Goal: Task Accomplishment & Management: Manage account settings

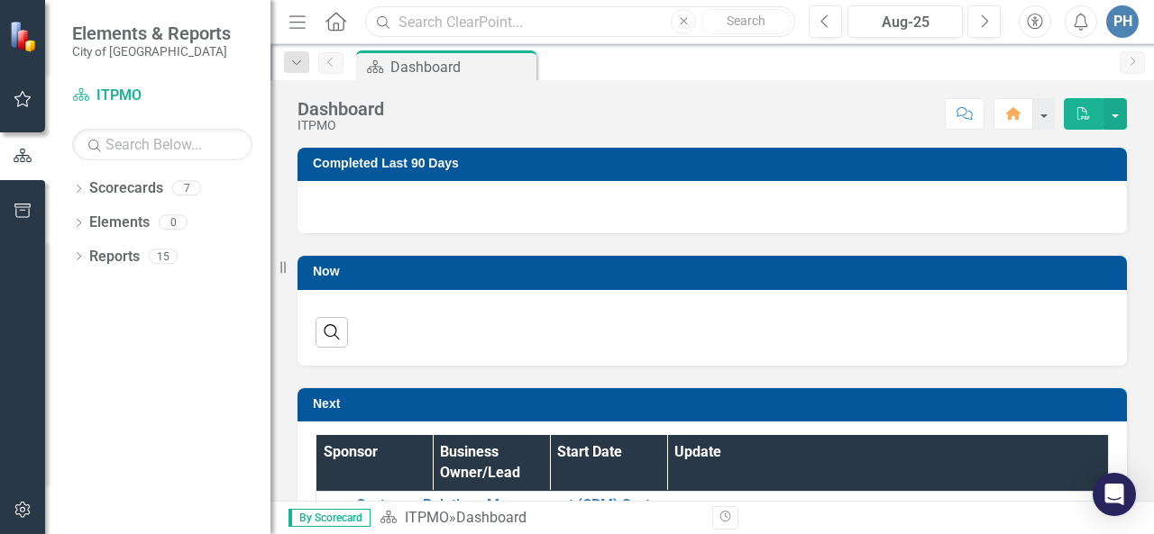
click at [483, 18] on input "text" at bounding box center [580, 22] width 430 height 32
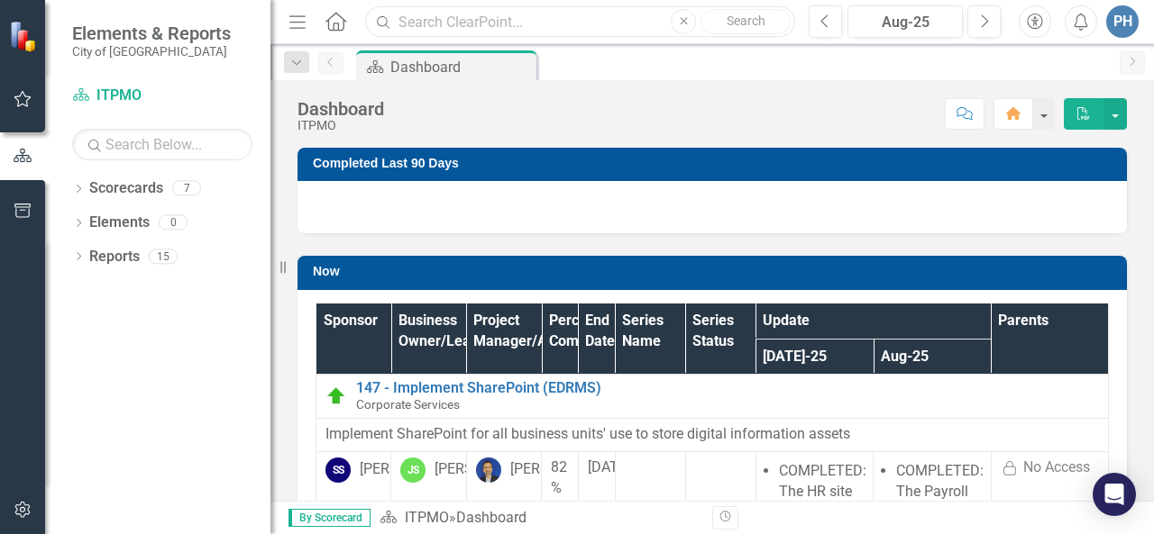
type input "station alerting"
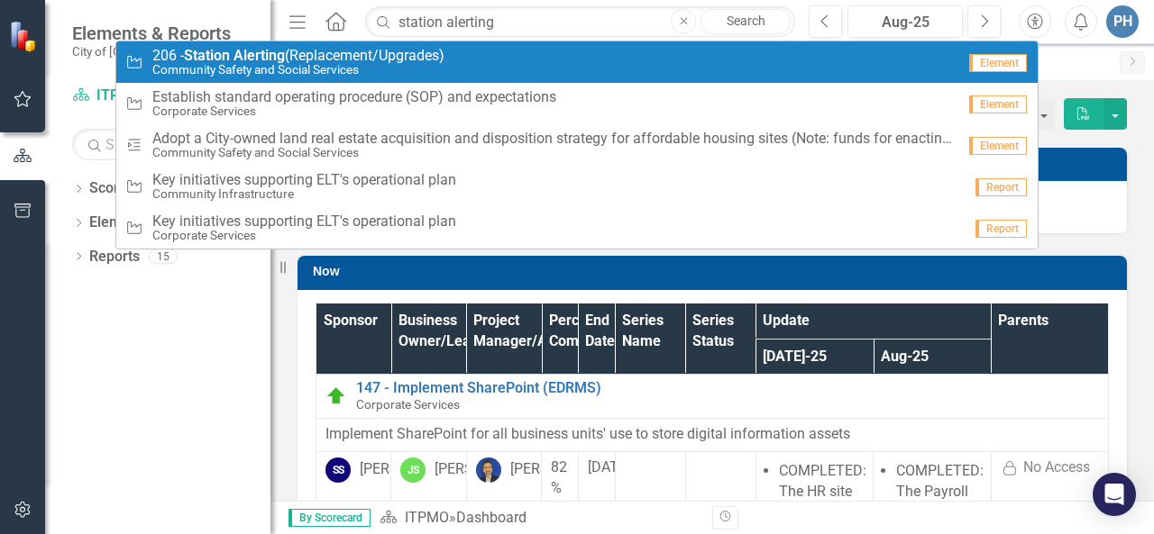
click at [571, 73] on div "Initiative 206 - Station Alerting (Replacement/Upgrades) Community Safety and S…" at bounding box center [540, 63] width 830 height 30
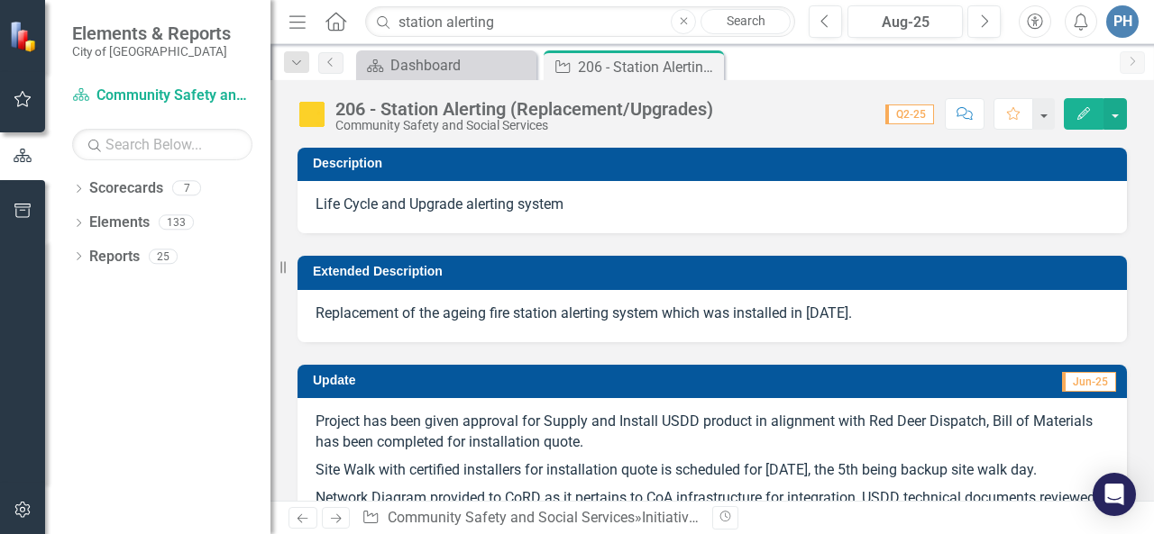
click at [1091, 113] on icon "Edit" at bounding box center [1083, 113] width 16 height 13
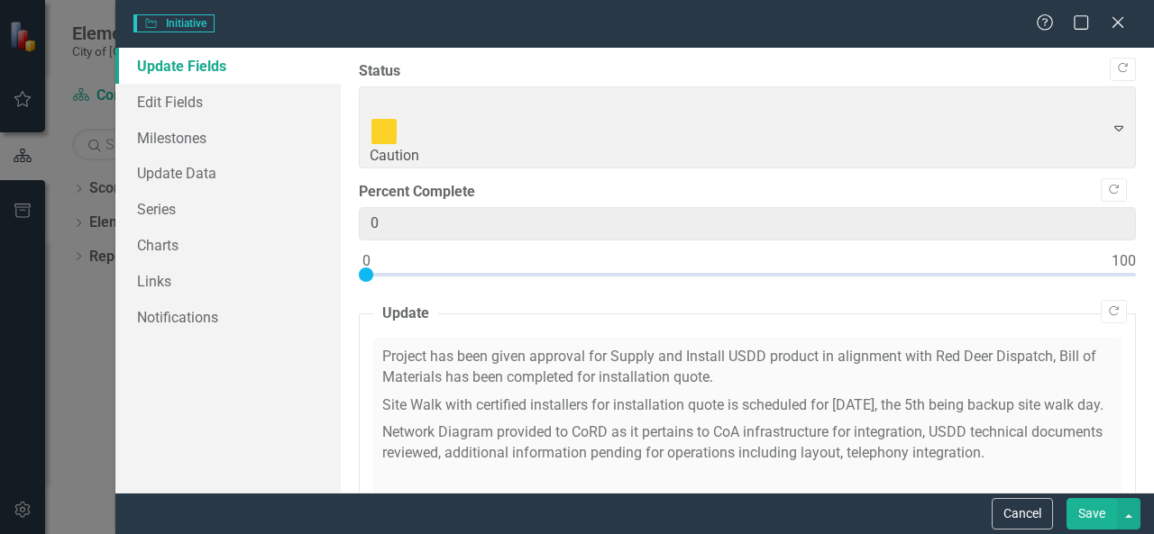
type input "0"
click at [1105, 100] on span "Caution Expand" at bounding box center [747, 128] width 777 height 83
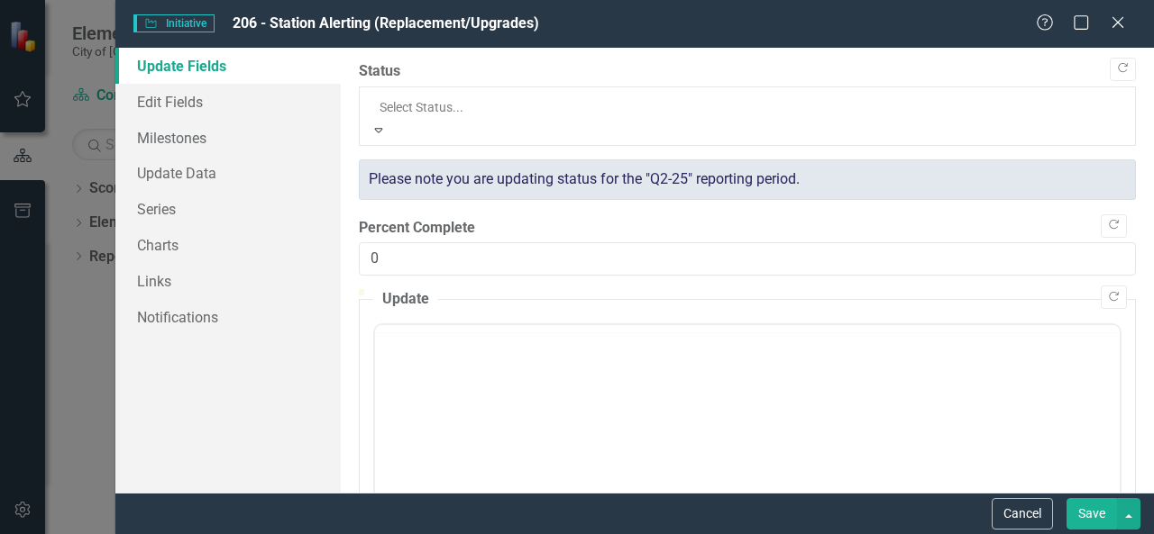
click at [387, 123] on icon "Expand" at bounding box center [378, 129] width 16 height 13
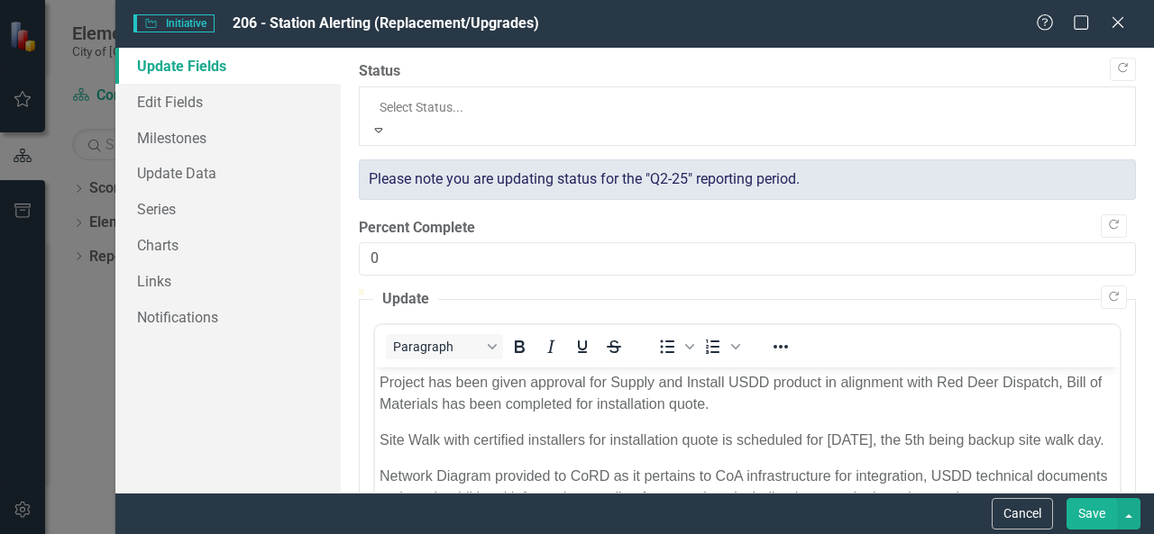
click at [387, 123] on icon "Expand" at bounding box center [378, 129] width 16 height 13
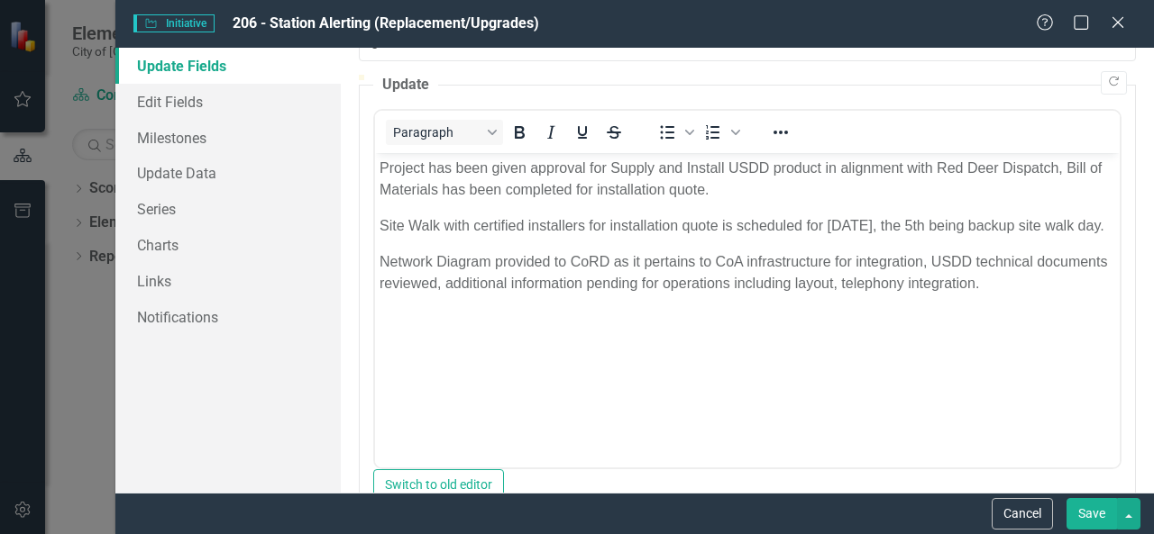
scroll to position [231, 0]
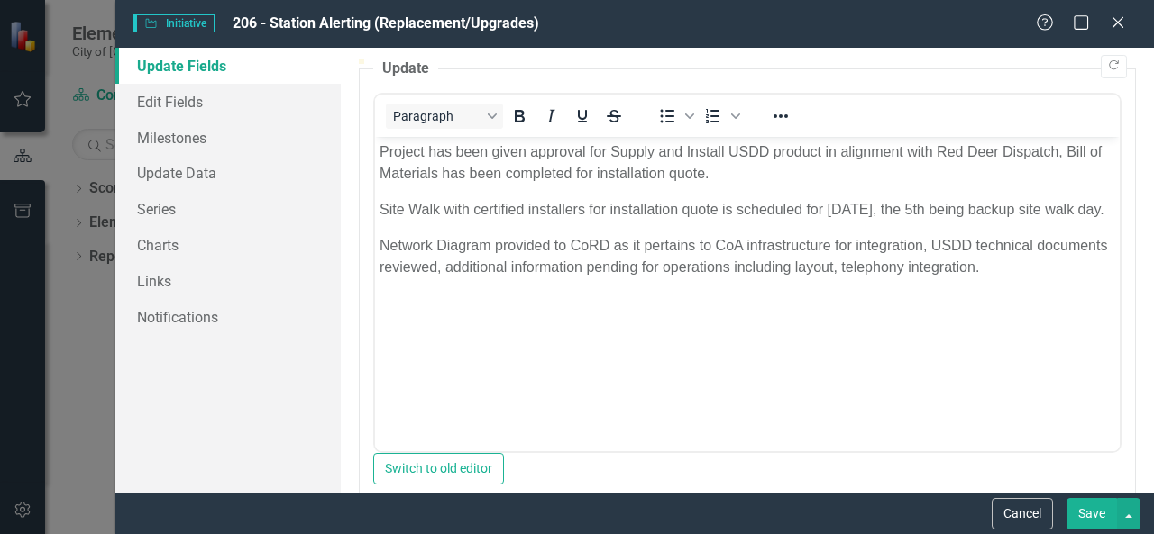
click at [998, 306] on body "Project has been given approval for Supply and Install USDD product in alignmen…" at bounding box center [747, 271] width 744 height 270
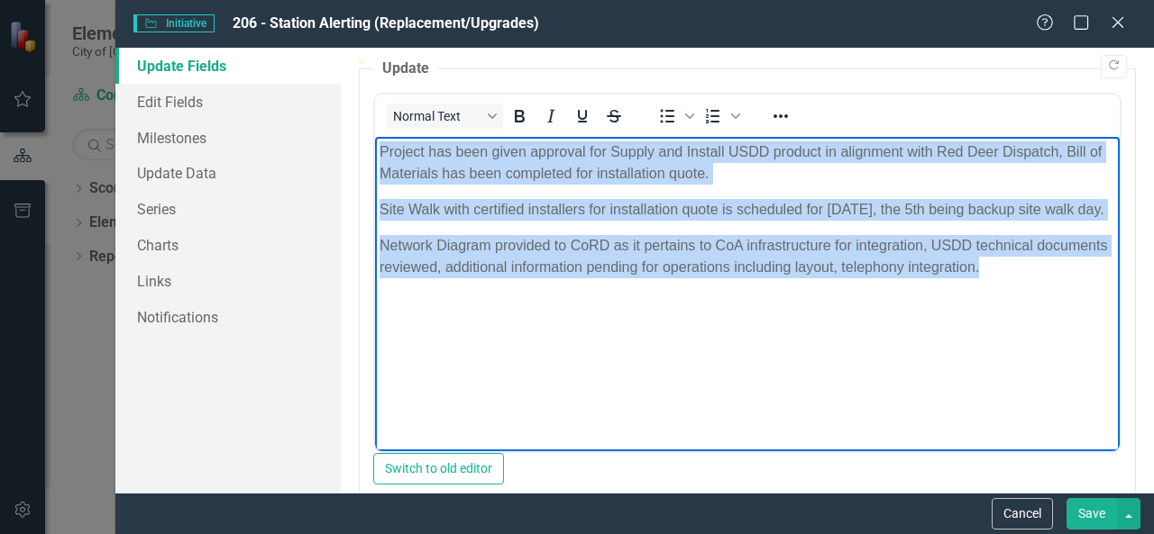
drag, startPoint x: 1070, startPoint y: 296, endPoint x: 693, endPoint y: 317, distance: 377.4
click at [375, 159] on html "Project has been given approval for Supply and Install USDD product in alignmen…" at bounding box center [747, 271] width 744 height 270
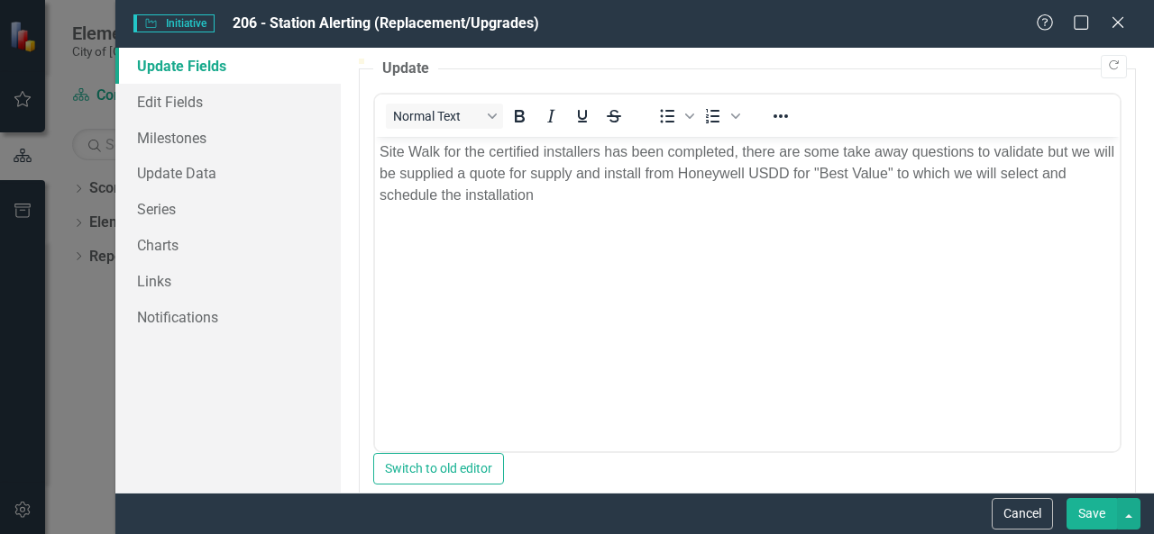
drag, startPoint x: 1091, startPoint y: 511, endPoint x: 716, endPoint y: 232, distance: 467.6
click at [1091, 511] on button "Save" at bounding box center [1091, 514] width 50 height 32
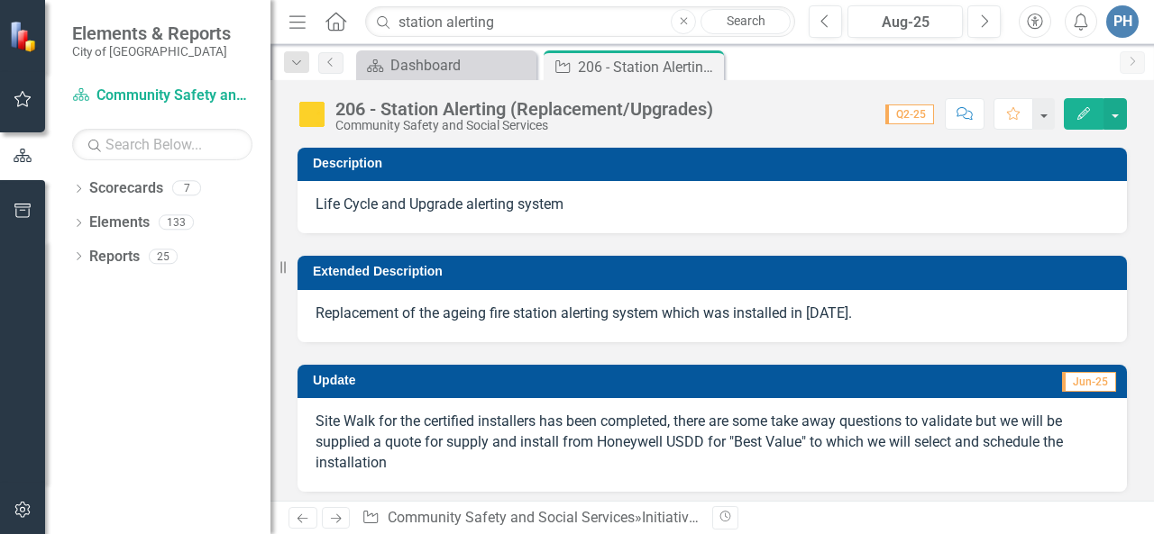
scroll to position [97, 0]
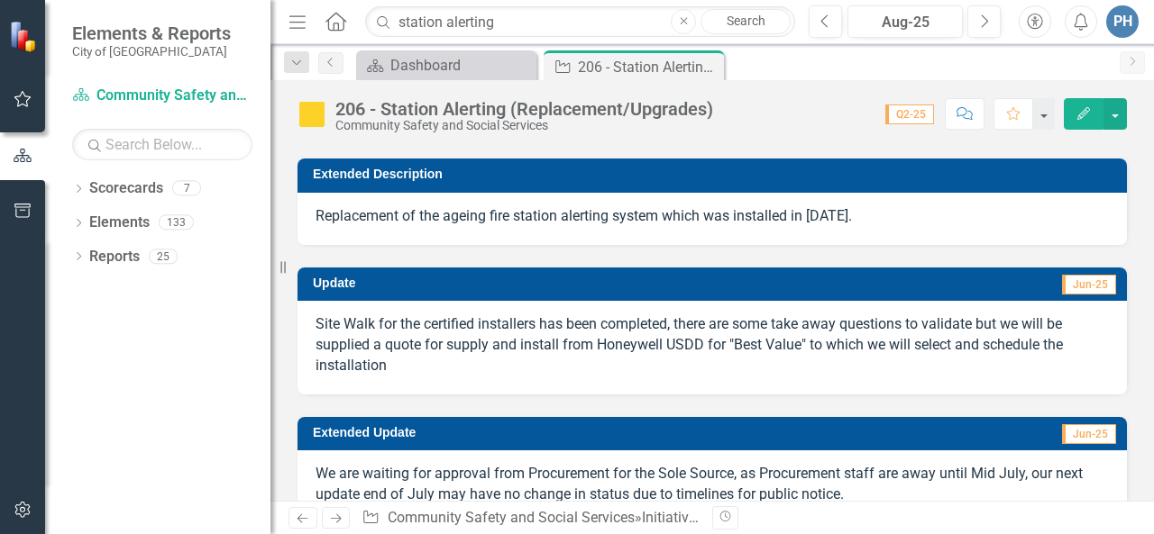
click at [629, 352] on p "Site Walk for the certified installers has been completed, there are some take …" at bounding box center [711, 346] width 793 height 62
click at [1115, 109] on button "button" at bounding box center [1114, 114] width 23 height 32
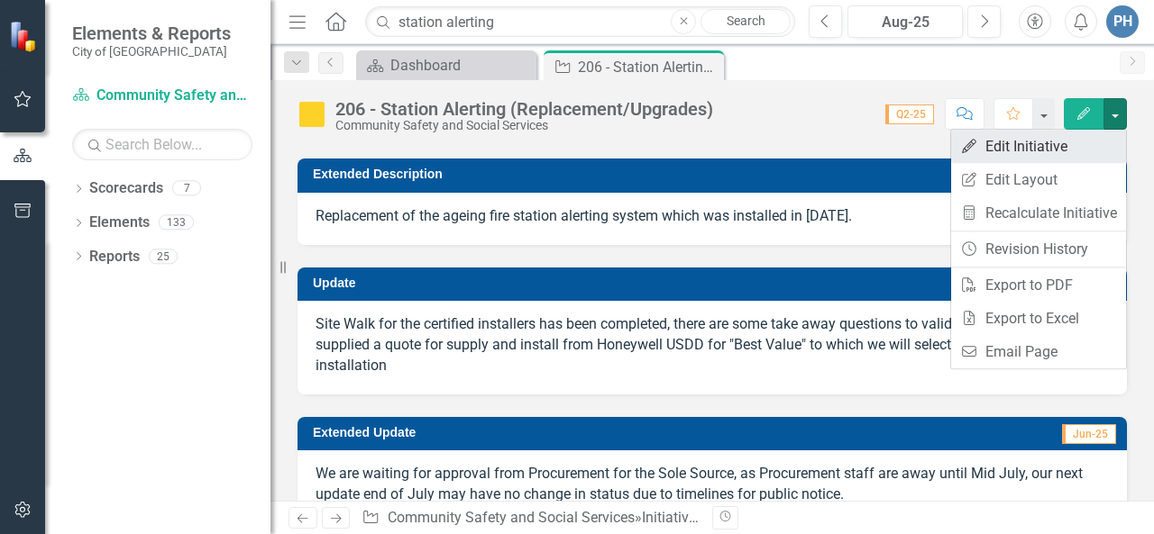
click at [1031, 155] on link "Edit Edit Initiative" at bounding box center [1038, 146] width 175 height 33
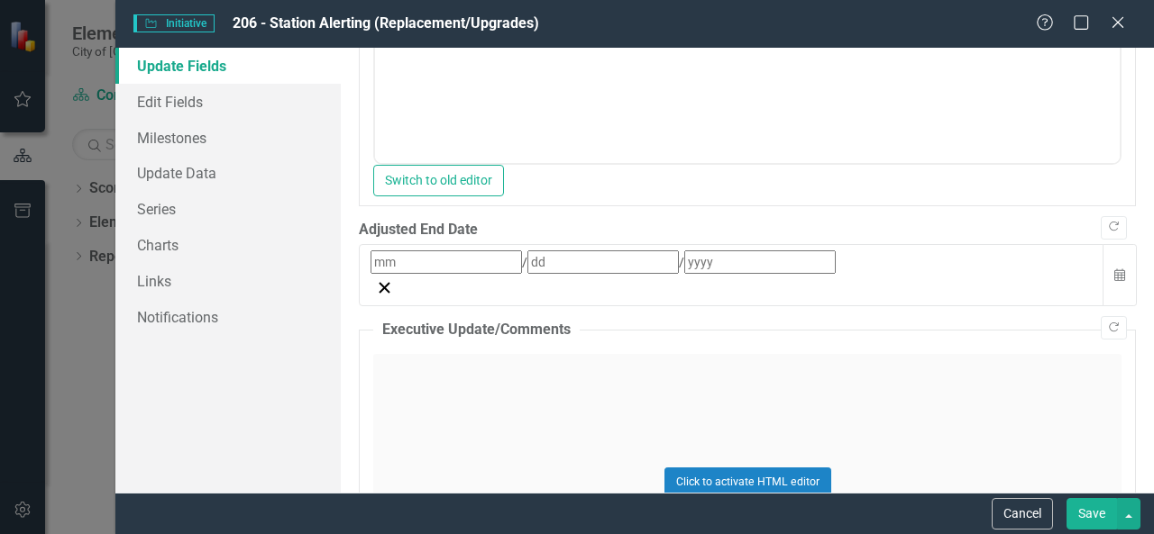
scroll to position [1001, 0]
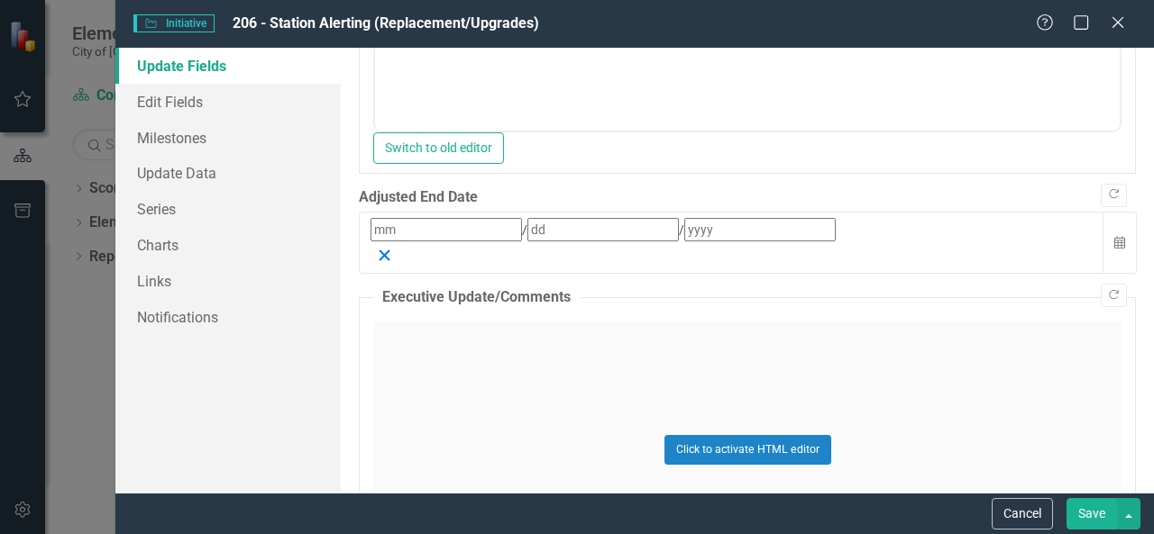
click at [389, 259] on line "button" at bounding box center [384, 256] width 10 height 10
click at [1114, 250] on icon "Calendar" at bounding box center [1119, 243] width 11 height 13
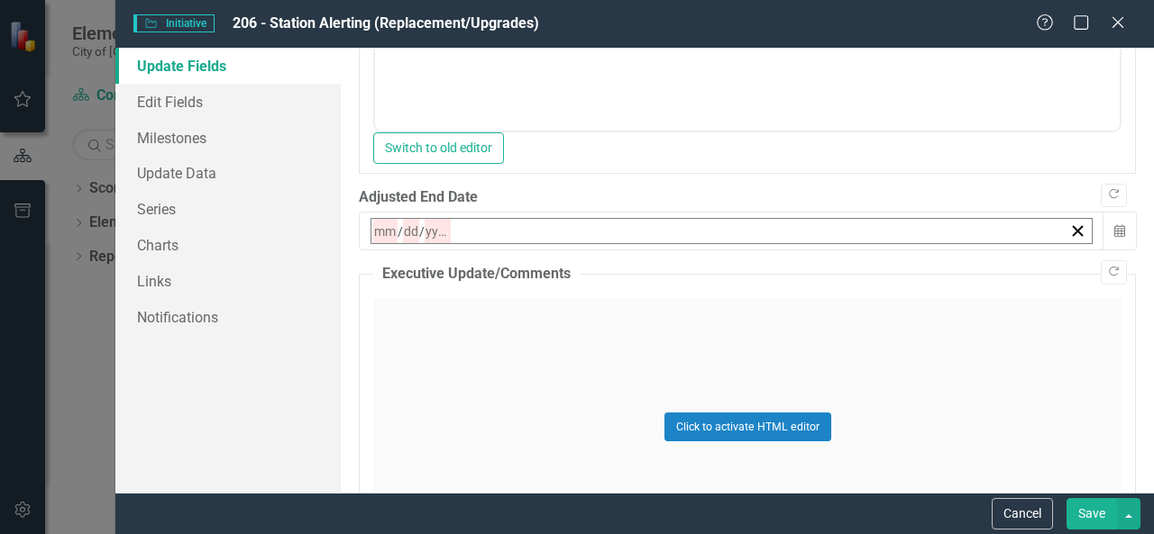
click at [585, 359] on button "4" at bounding box center [562, 343] width 45 height 32
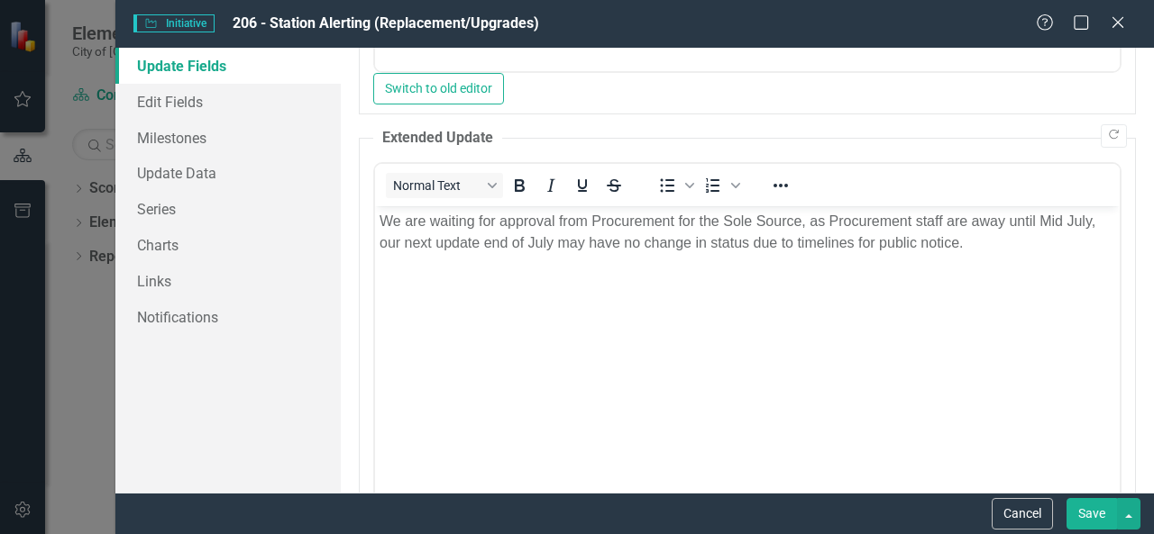
scroll to position [222, 0]
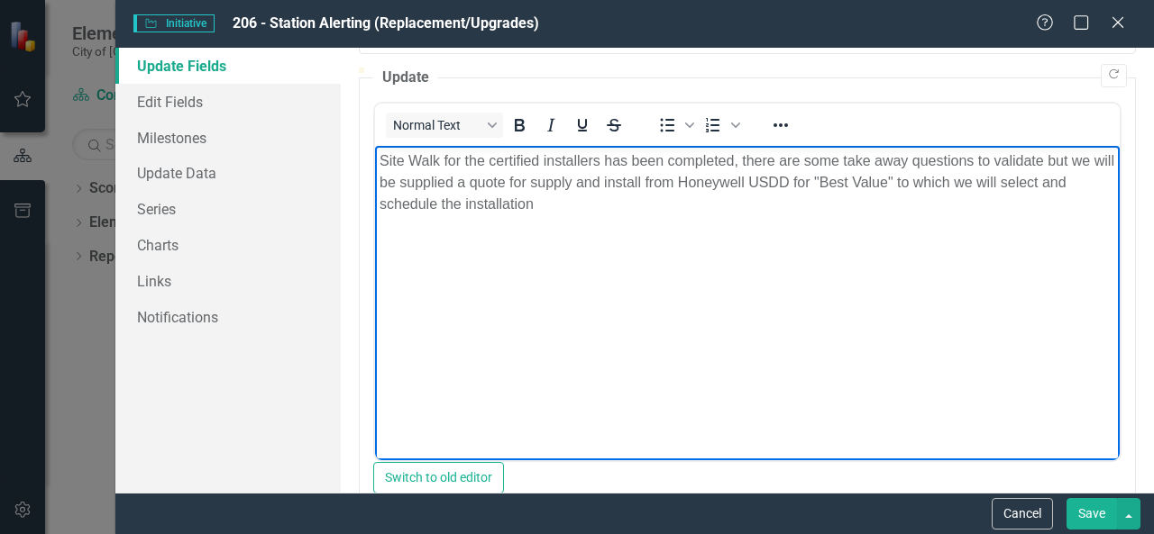
click at [581, 209] on p "Site Walk for the certified installers has been completed, there are some take …" at bounding box center [746, 182] width 735 height 65
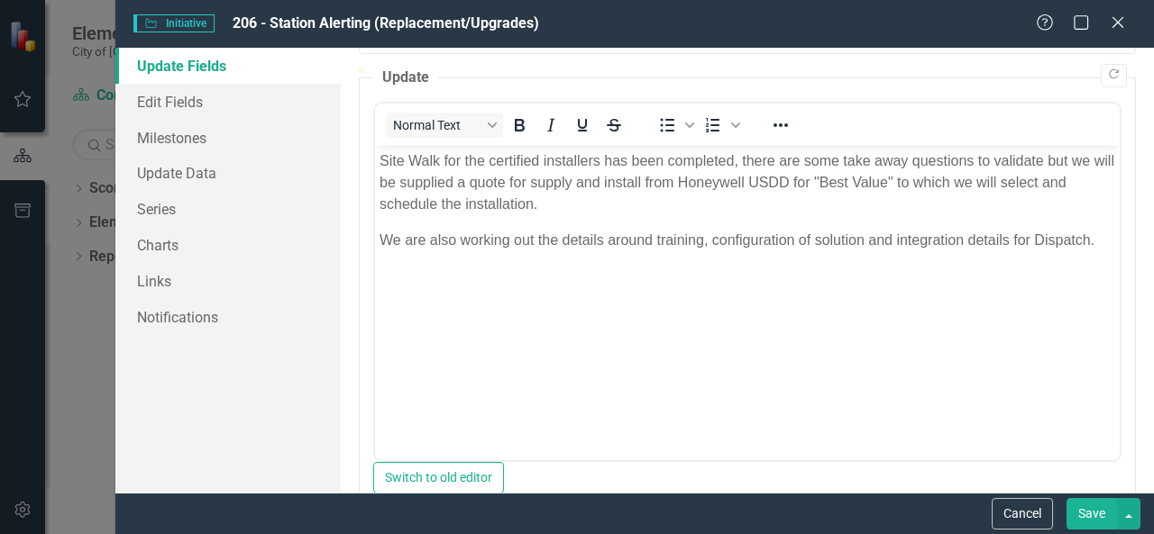
click at [1094, 507] on button "Save" at bounding box center [1091, 514] width 50 height 32
